Goal: Transaction & Acquisition: Purchase product/service

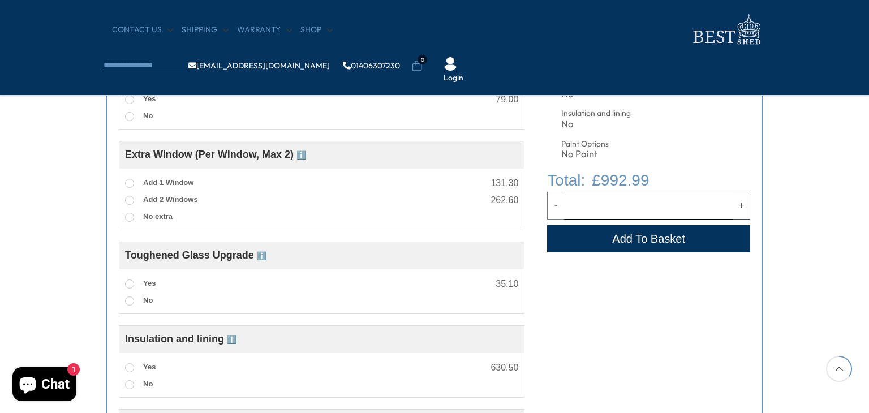
scroll to position [656, 0]
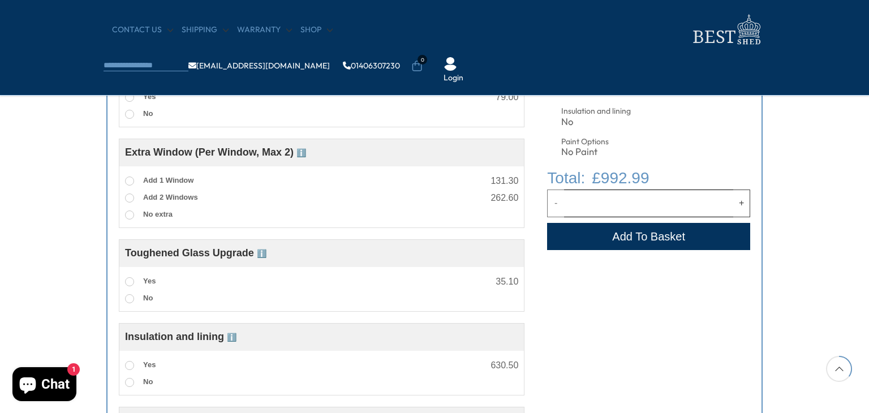
click at [71, 199] on div "Customise your options Customise Product Strengthen Floor 15mm ℹ️ Strengthened …" at bounding box center [434, 172] width 869 height 716
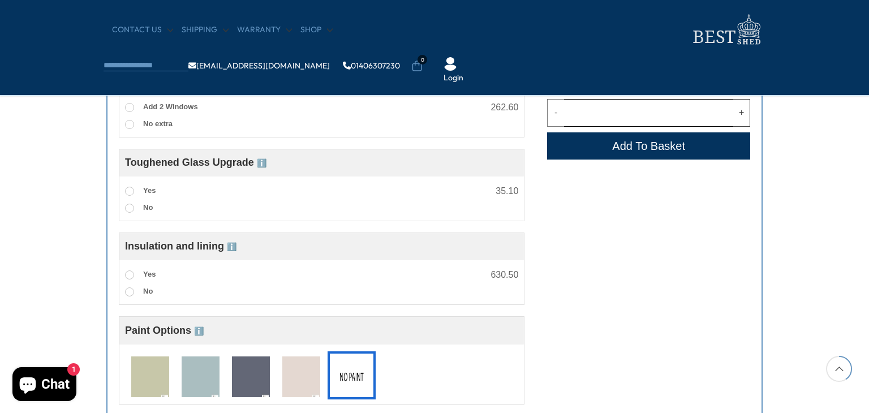
scroll to position [770, 0]
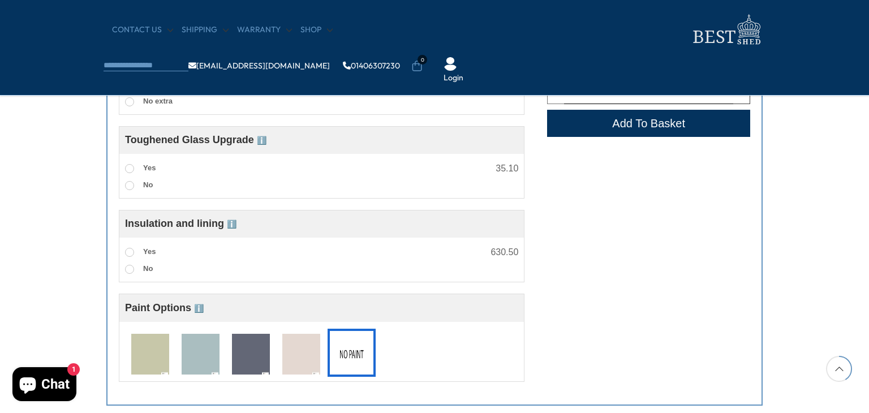
click at [261, 141] on span "ℹ️" at bounding box center [262, 140] width 10 height 9
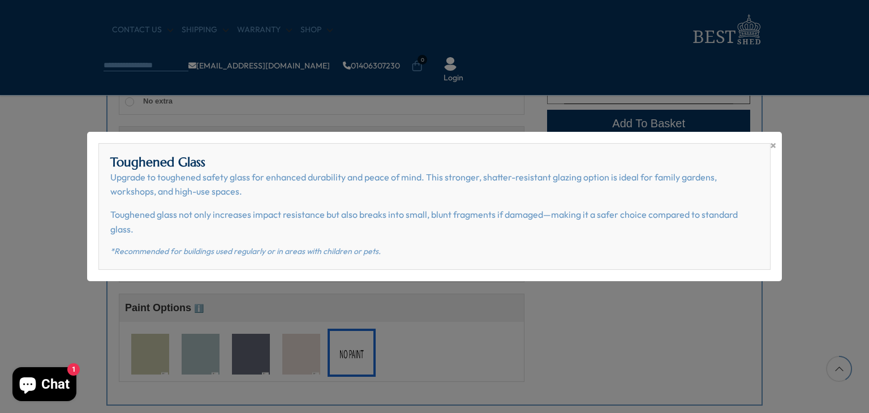
click at [82, 170] on div "× Toughened Glass Upgrade to toughened safety glass for enhanced durability and…" at bounding box center [434, 206] width 869 height 413
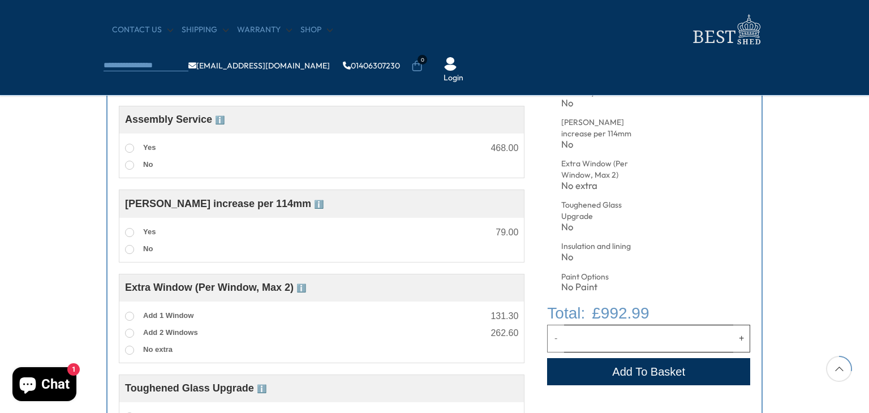
scroll to position [521, 0]
